Goal: Task Accomplishment & Management: Complete application form

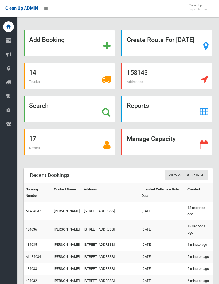
click at [40, 109] on strong "Search" at bounding box center [39, 105] width 20 height 7
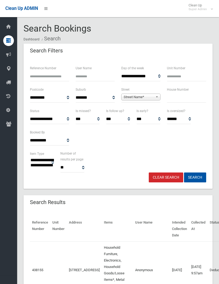
select select
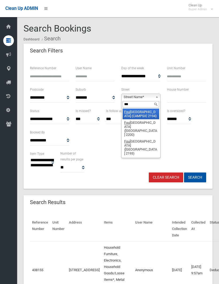
type input "****"
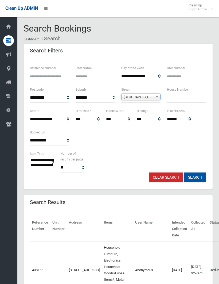
click at [173, 97] on input "text" at bounding box center [186, 98] width 39 height 10
type input "*"
click at [195, 177] on button "Search" at bounding box center [195, 177] width 22 height 10
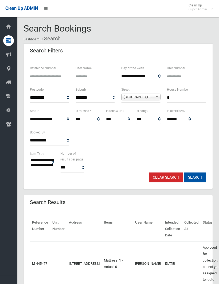
select select
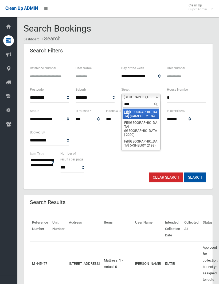
type input "*****"
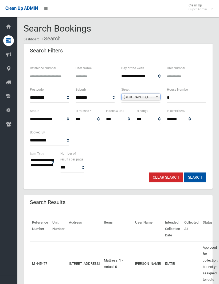
click at [179, 96] on input "*" at bounding box center [186, 98] width 39 height 10
type input "****"
click at [195, 177] on button "Search" at bounding box center [195, 177] width 22 height 10
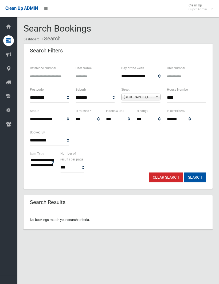
select select
click at [181, 98] on input "****" at bounding box center [186, 98] width 39 height 10
type input "*"
type input "****"
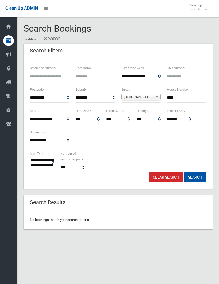
click at [195, 177] on button "Search" at bounding box center [195, 177] width 22 height 10
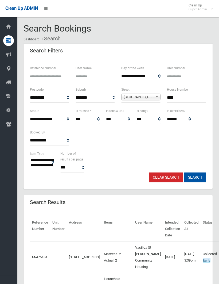
select select
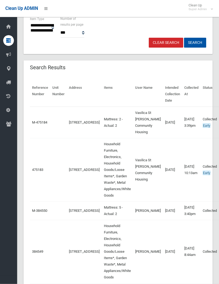
scroll to position [134, 0]
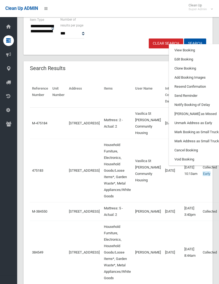
click at [176, 73] on link "Clone Booking" at bounding box center [201, 68] width 64 height 9
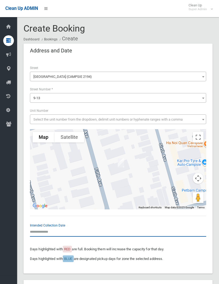
click at [38, 231] on input "text" at bounding box center [118, 232] width 176 height 10
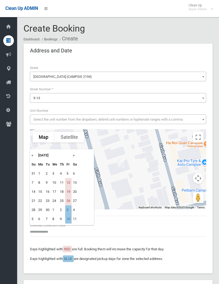
click at [69, 183] on td "12" at bounding box center [68, 182] width 6 height 9
type input "**********"
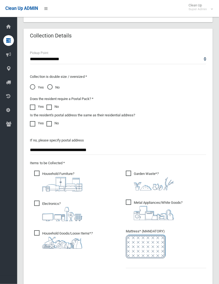
scroll to position [392, 0]
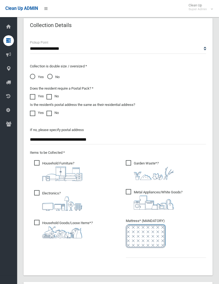
click at [129, 161] on span "Garden Waste* ?" at bounding box center [150, 170] width 48 height 20
click at [124, 250] on ul "Garden Waste* ?" at bounding box center [164, 212] width 85 height 107
click at [127, 254] on input "text" at bounding box center [166, 253] width 80 height 10
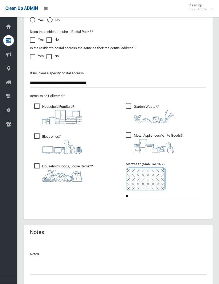
scroll to position [467, 0]
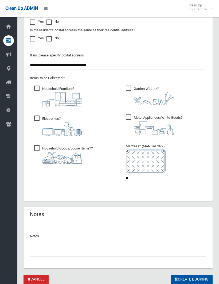
type input "*"
click at [39, 251] on input "text" at bounding box center [118, 252] width 176 height 10
type input "**********"
click at [191, 278] on button "Create Booking" at bounding box center [192, 280] width 42 height 10
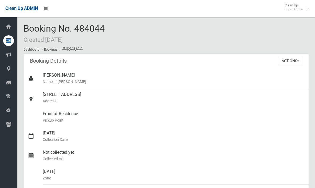
click at [219, 59] on button "Actions" at bounding box center [291, 61] width 26 height 10
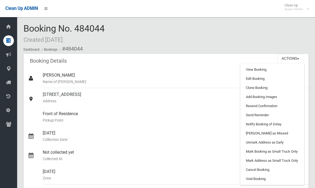
click at [219, 94] on link "Add Booking Images" at bounding box center [273, 96] width 64 height 9
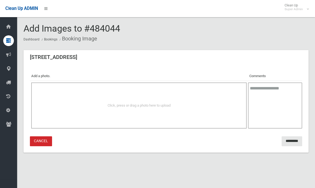
click at [172, 97] on div "Click, press or drag a photo here to upload" at bounding box center [139, 105] width 216 height 46
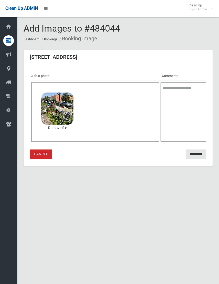
click at [193, 152] on input "*********" at bounding box center [196, 154] width 21 height 10
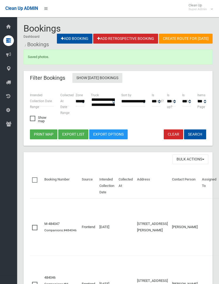
select select
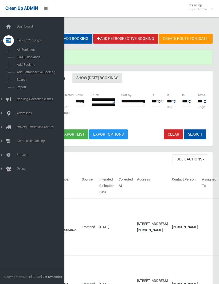
click at [22, 80] on span "Search" at bounding box center [37, 80] width 44 height 4
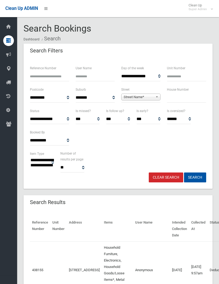
select select
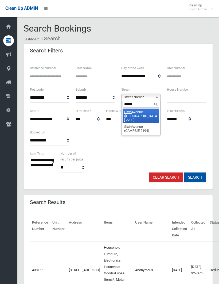
type input "*******"
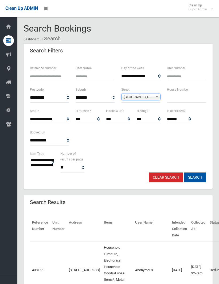
click at [175, 97] on input "text" at bounding box center [186, 98] width 39 height 10
type input "**"
click at [195, 177] on button "Search" at bounding box center [195, 177] width 22 height 10
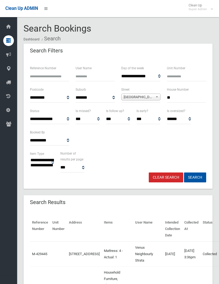
select select
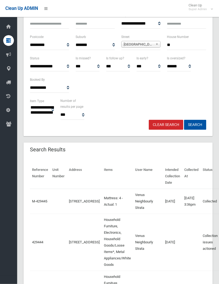
scroll to position [53, 0]
click at [213, 245] on td "Collection issues actioned This booking was completed but one or more collectio…" at bounding box center [211, 242] width 20 height 57
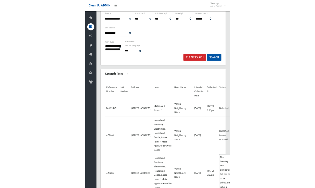
scroll to position [133, 0]
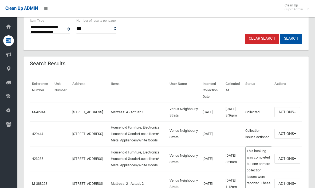
click at [219, 138] on button "Actions" at bounding box center [288, 134] width 26 height 10
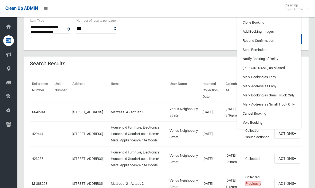
click at [219, 27] on link "Clone Booking" at bounding box center [270, 22] width 64 height 9
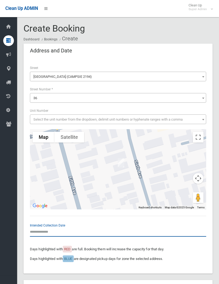
click at [41, 229] on input "text" at bounding box center [118, 232] width 176 height 10
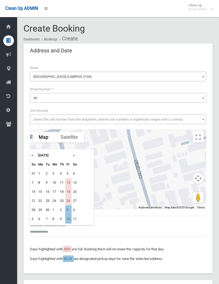
click at [70, 181] on td "12" at bounding box center [68, 182] width 6 height 9
type input "**********"
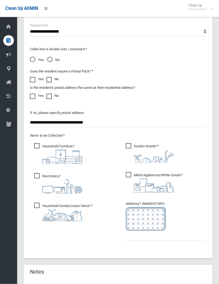
scroll to position [417, 0]
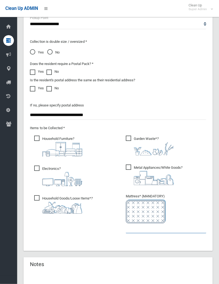
click at [128, 227] on input "text" at bounding box center [166, 229] width 80 height 10
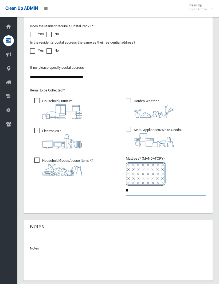
scroll to position [455, 0]
type input "*"
click at [33, 264] on input "text" at bounding box center [118, 264] width 176 height 10
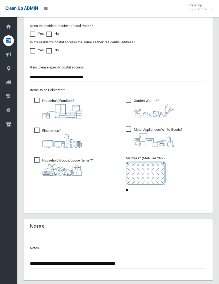
type input "**********"
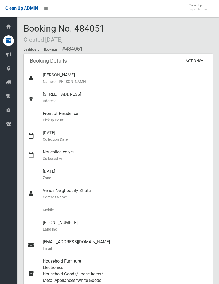
click at [196, 64] on button "Actions" at bounding box center [195, 61] width 26 height 10
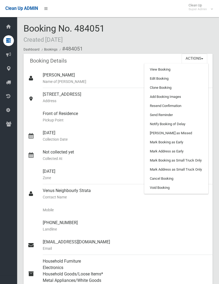
click at [166, 96] on link "Add Booking Images" at bounding box center [177, 96] width 64 height 9
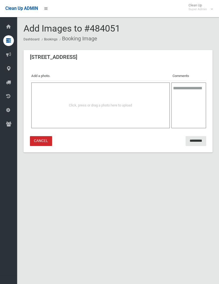
click at [99, 106] on span "Click, press or drag a photo here to upload" at bounding box center [100, 105] width 63 height 4
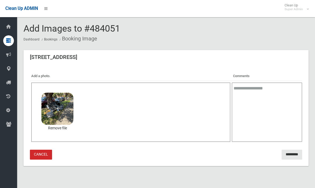
click at [219, 153] on input "*********" at bounding box center [292, 154] width 21 height 10
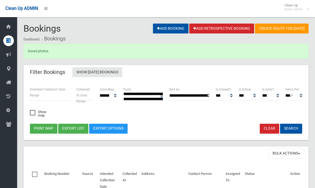
select select
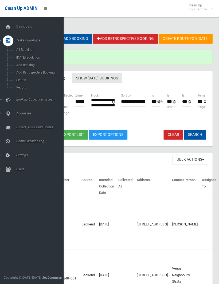
click at [21, 82] on span "Search" at bounding box center [37, 80] width 44 height 4
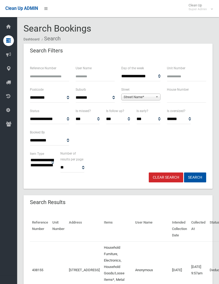
select select
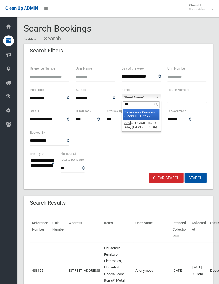
type input "****"
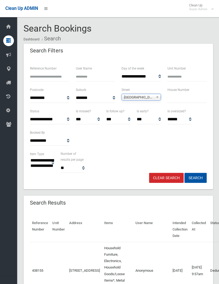
click at [170, 94] on input "text" at bounding box center [186, 98] width 39 height 10
type input "*"
click at [195, 177] on button "Search" at bounding box center [195, 177] width 22 height 10
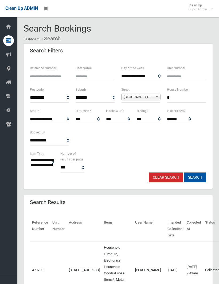
select select
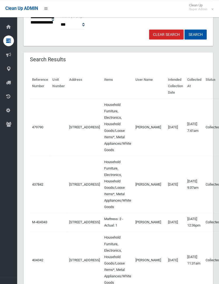
scroll to position [143, 0]
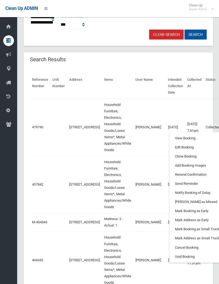
click at [171, 156] on link "Clone Booking" at bounding box center [201, 156] width 64 height 9
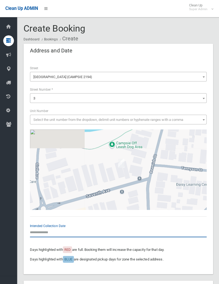
click at [43, 228] on input "text" at bounding box center [118, 232] width 176 height 10
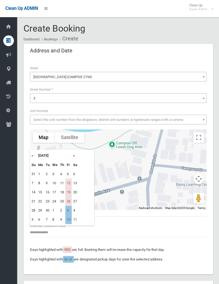
click at [68, 182] on td "12" at bounding box center [68, 182] width 6 height 9
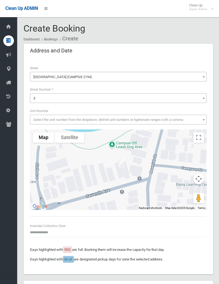
type input "**********"
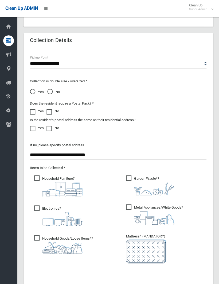
scroll to position [378, 0]
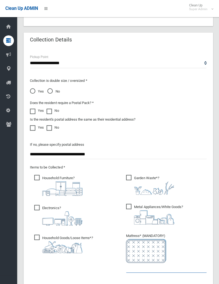
click at [128, 264] on input "text" at bounding box center [166, 267] width 80 height 10
type input "*"
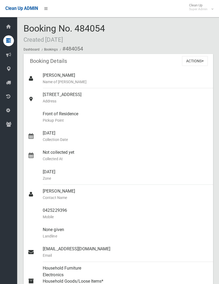
click at [193, 60] on button "Actions" at bounding box center [195, 61] width 26 height 10
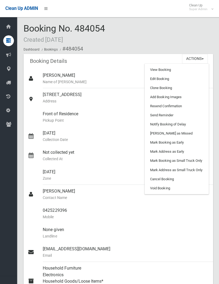
click at [167, 95] on link "Add Booking Images" at bounding box center [177, 96] width 64 height 9
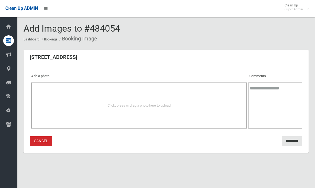
click at [70, 106] on div "Click, press or drag a photo here to upload" at bounding box center [139, 105] width 204 height 6
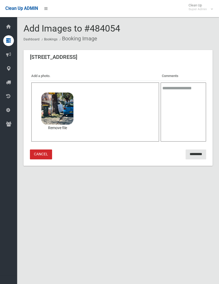
click at [193, 151] on input "*********" at bounding box center [196, 154] width 21 height 10
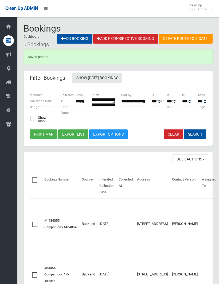
select select
